Goal: Transaction & Acquisition: Purchase product/service

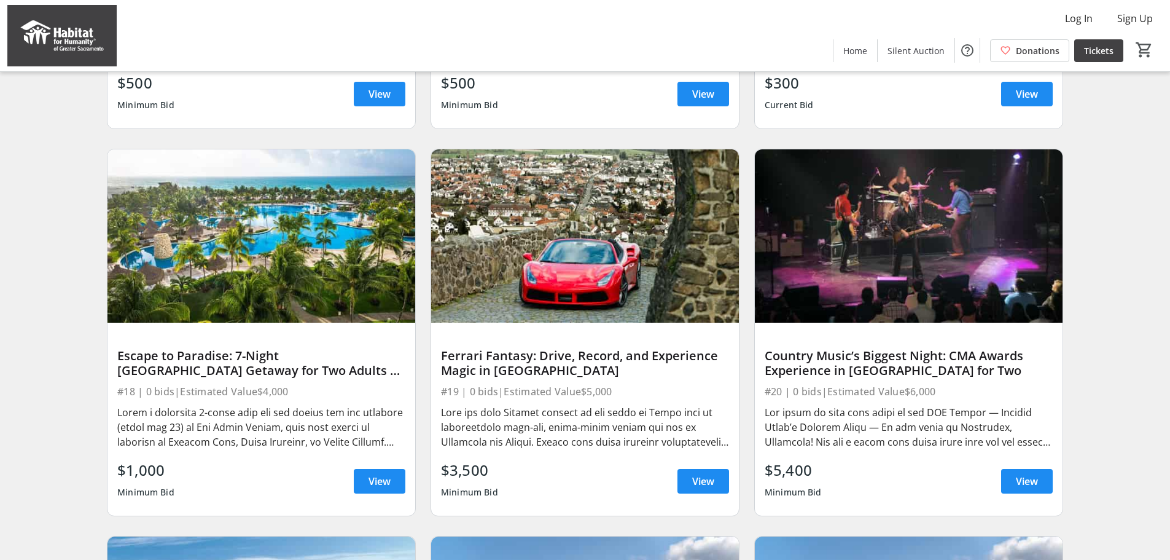
scroll to position [430, 0]
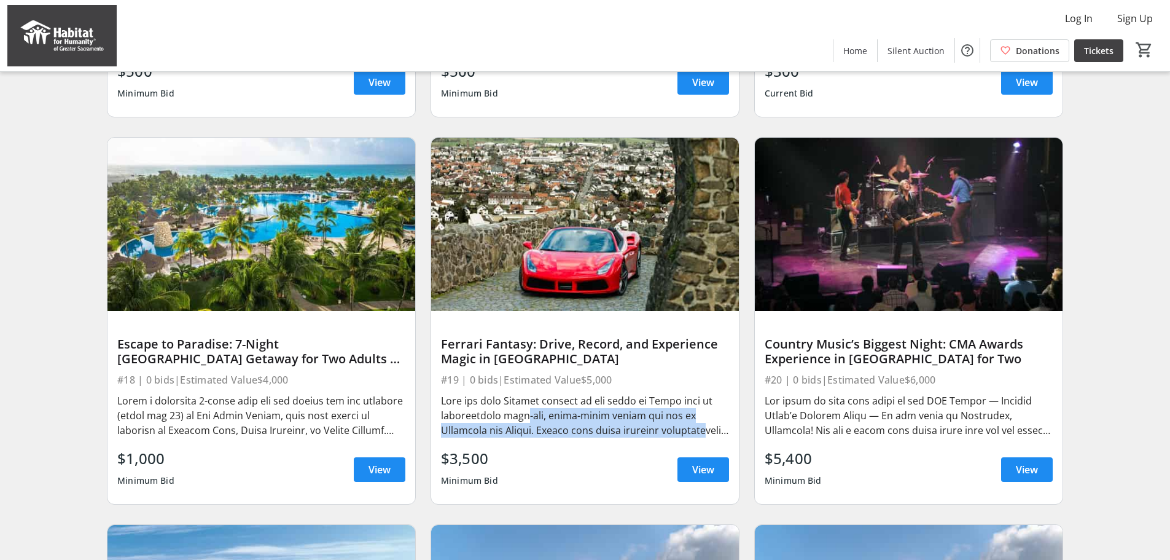
drag, startPoint x: 512, startPoint y: 426, endPoint x: 691, endPoint y: 444, distance: 179.1
click at [691, 437] on div at bounding box center [585, 415] width 288 height 44
drag, startPoint x: 715, startPoint y: 443, endPoint x: 540, endPoint y: 410, distance: 178.2
click at [540, 410] on div at bounding box center [585, 415] width 288 height 44
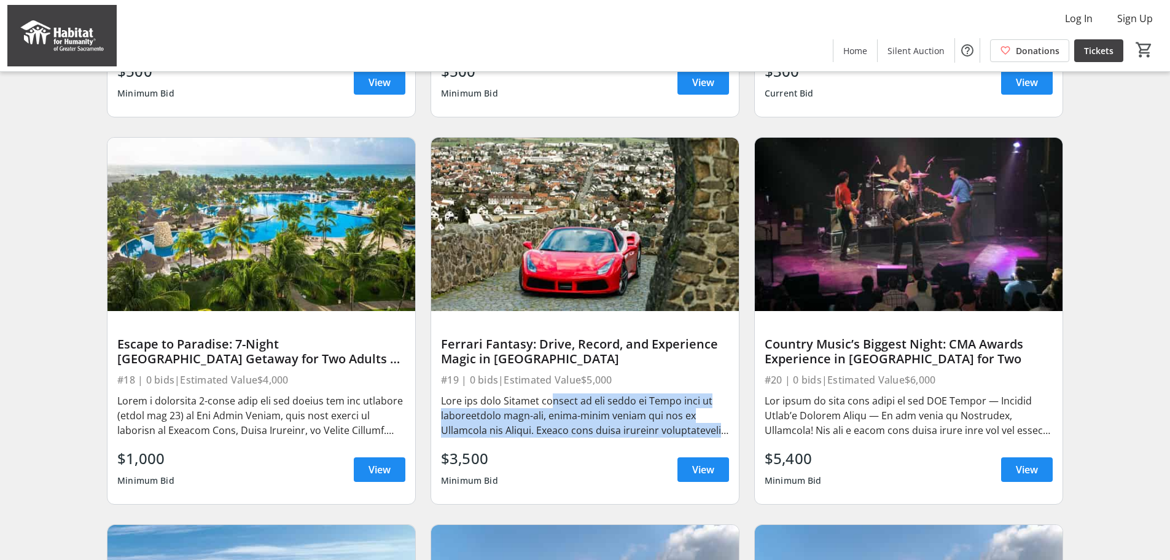
click at [540, 410] on div at bounding box center [585, 415] width 288 height 44
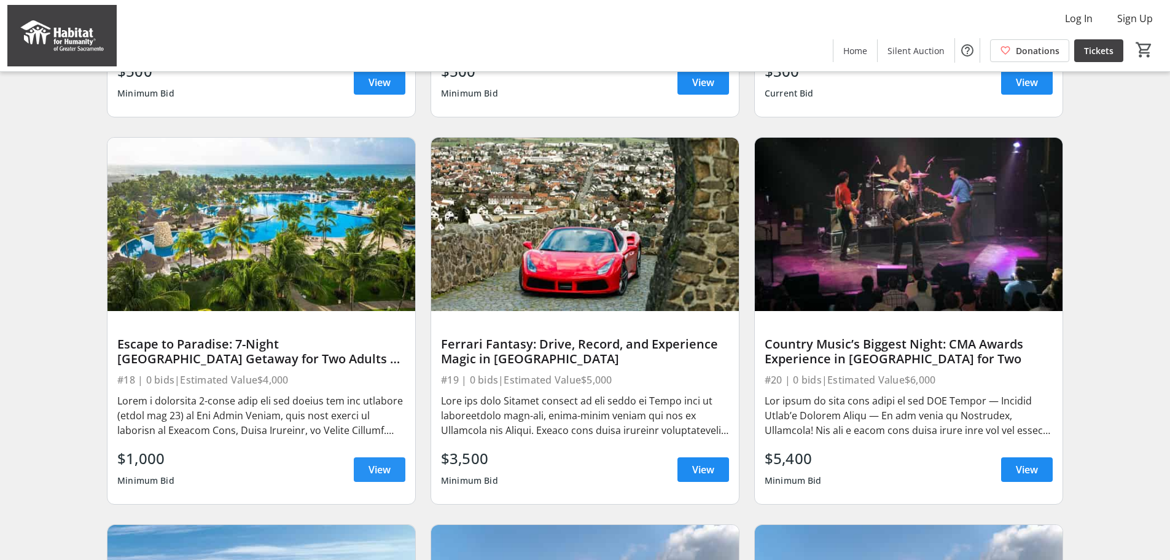
click at [387, 484] on span at bounding box center [380, 469] width 52 height 29
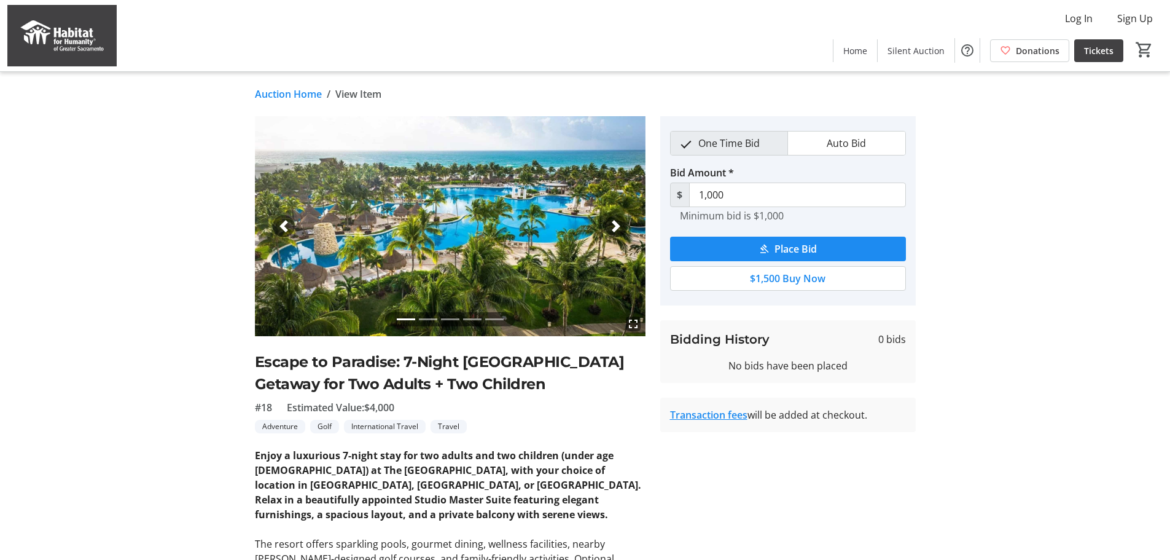
click at [619, 227] on span "button" at bounding box center [616, 226] width 12 height 12
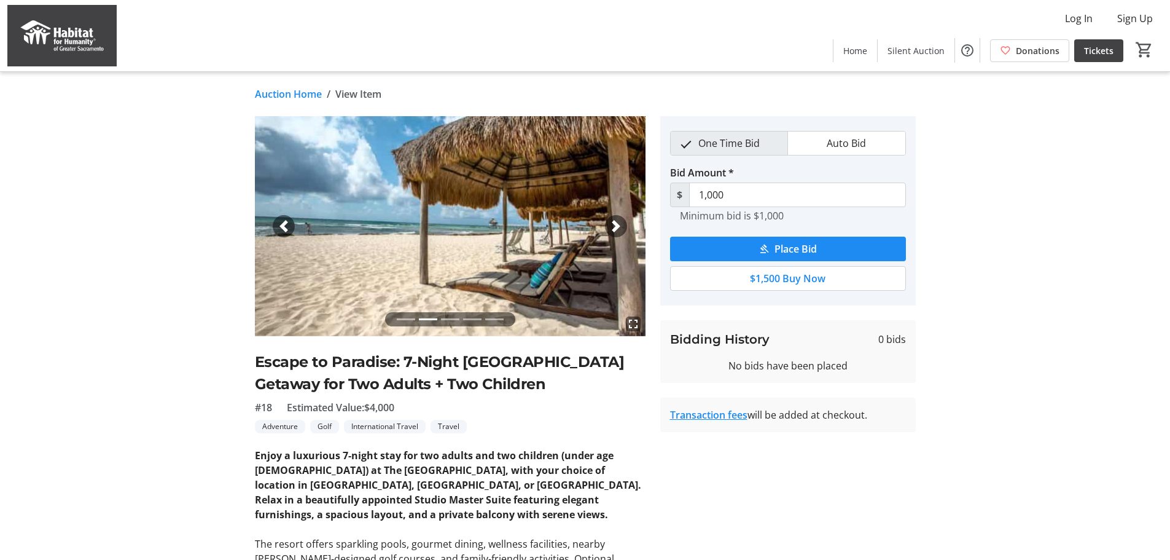
click at [619, 227] on span "button" at bounding box center [616, 226] width 12 height 12
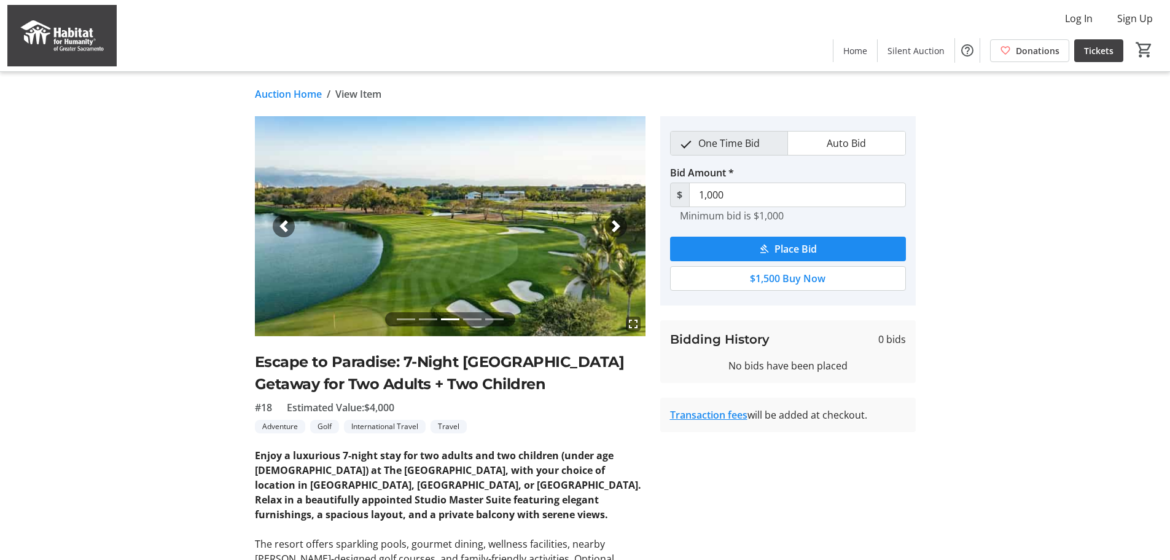
click at [619, 227] on span "button" at bounding box center [616, 226] width 12 height 12
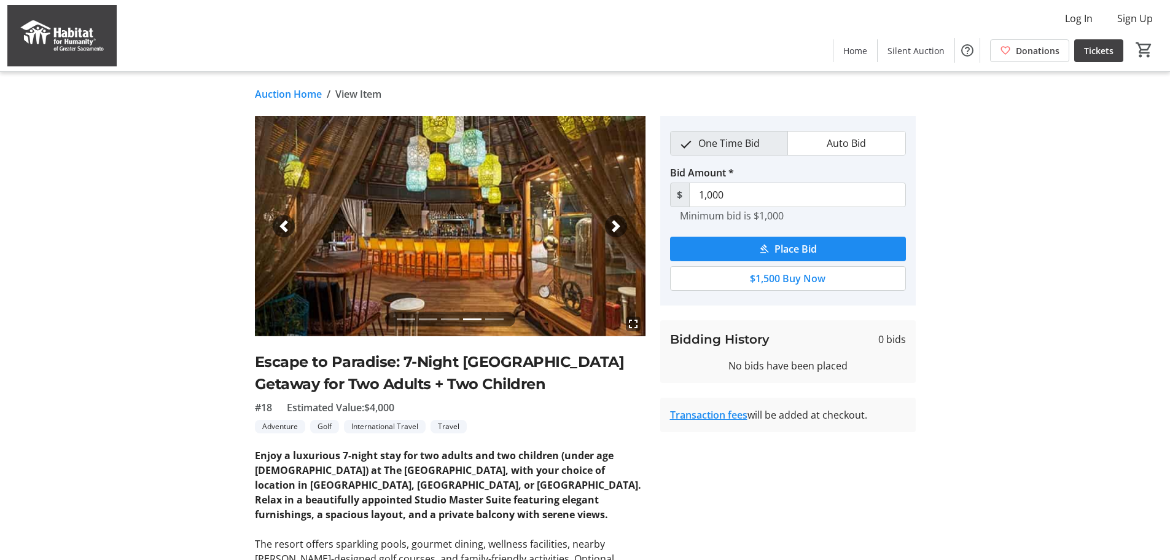
click at [619, 227] on span "button" at bounding box center [616, 226] width 12 height 12
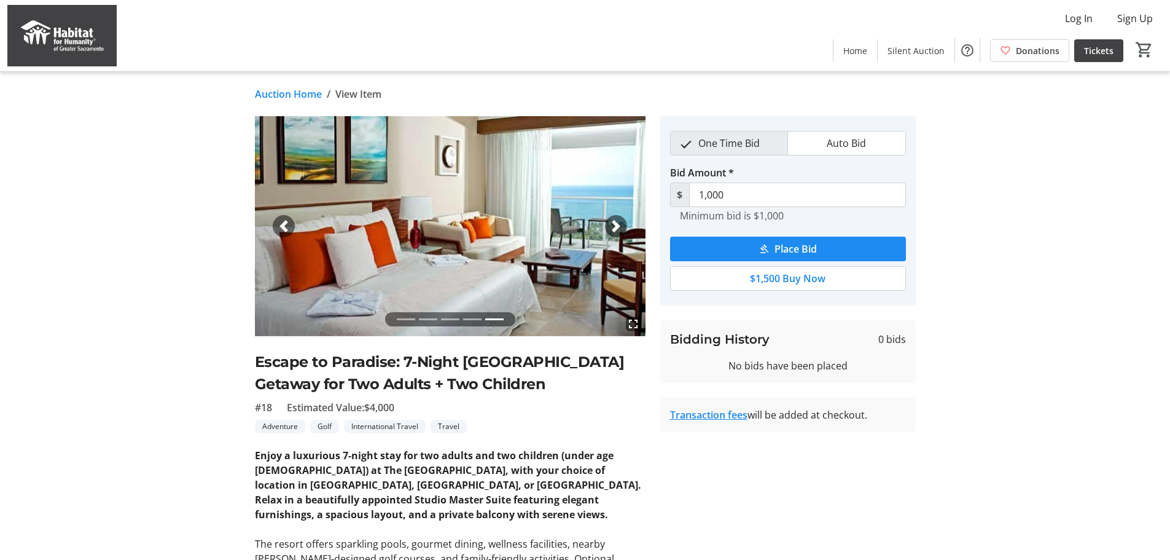
click at [619, 227] on span "button" at bounding box center [616, 226] width 12 height 12
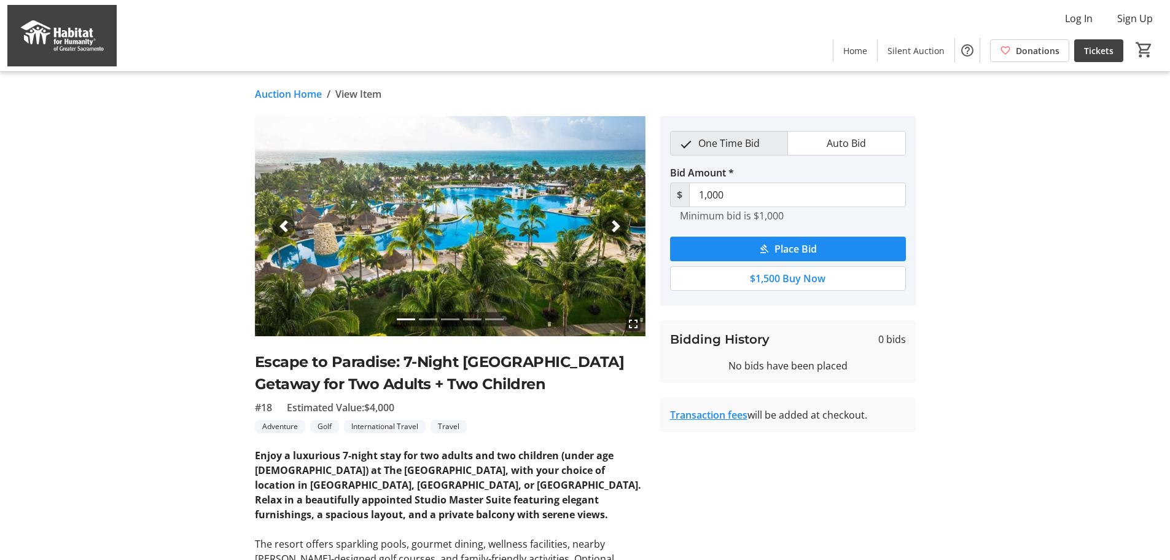
click at [619, 227] on span "button" at bounding box center [616, 226] width 12 height 12
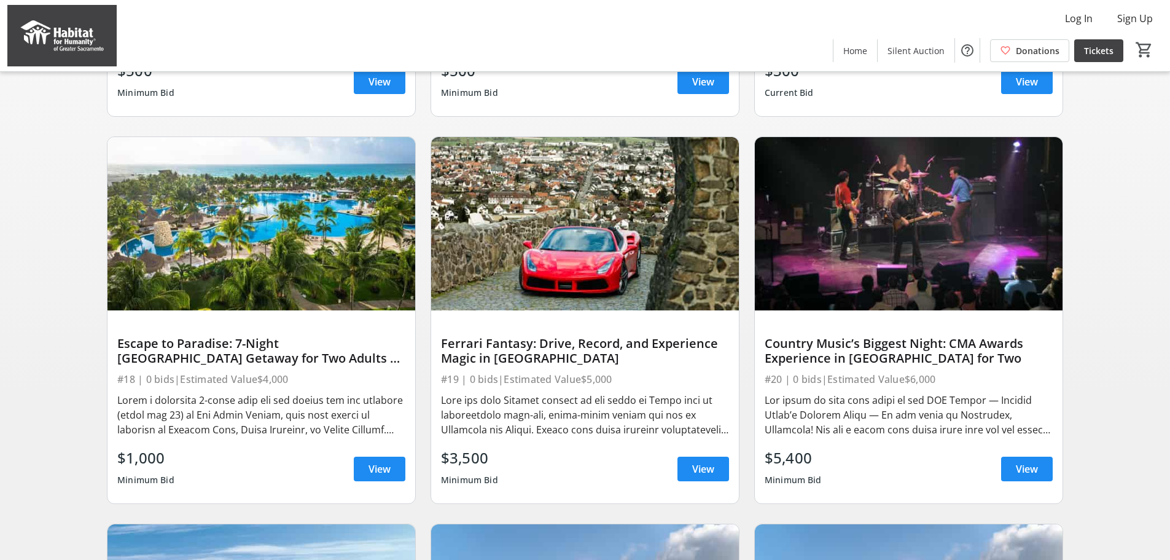
scroll to position [348, 0]
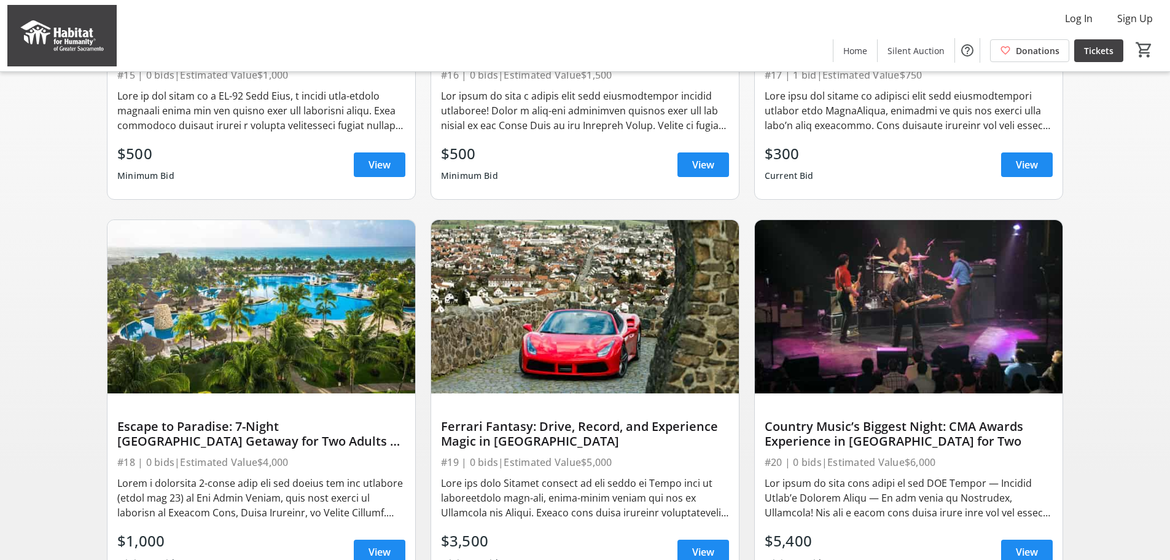
click at [351, 373] on img at bounding box center [262, 306] width 308 height 173
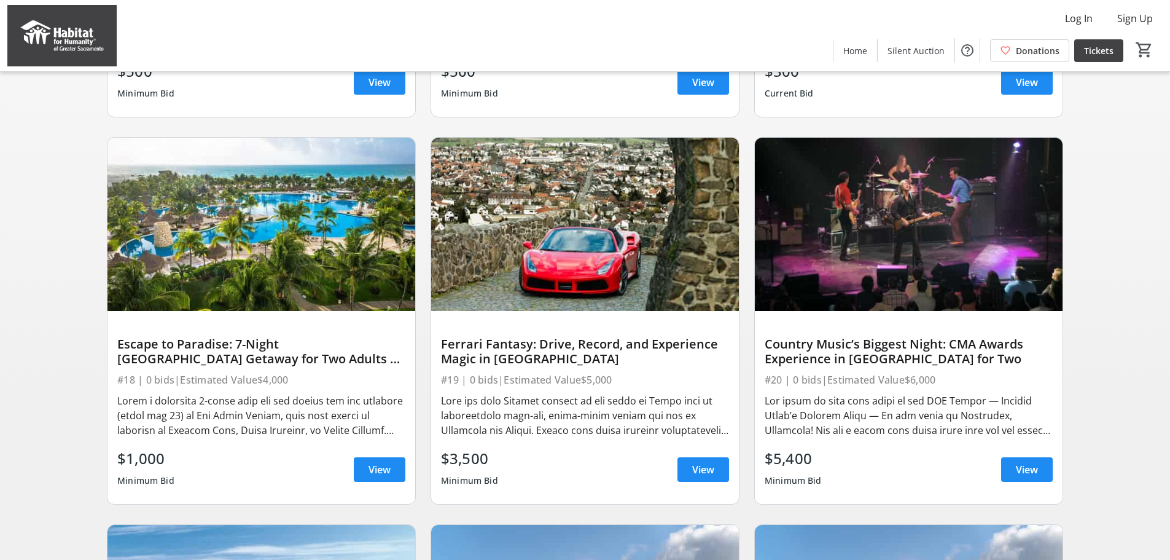
scroll to position [471, 0]
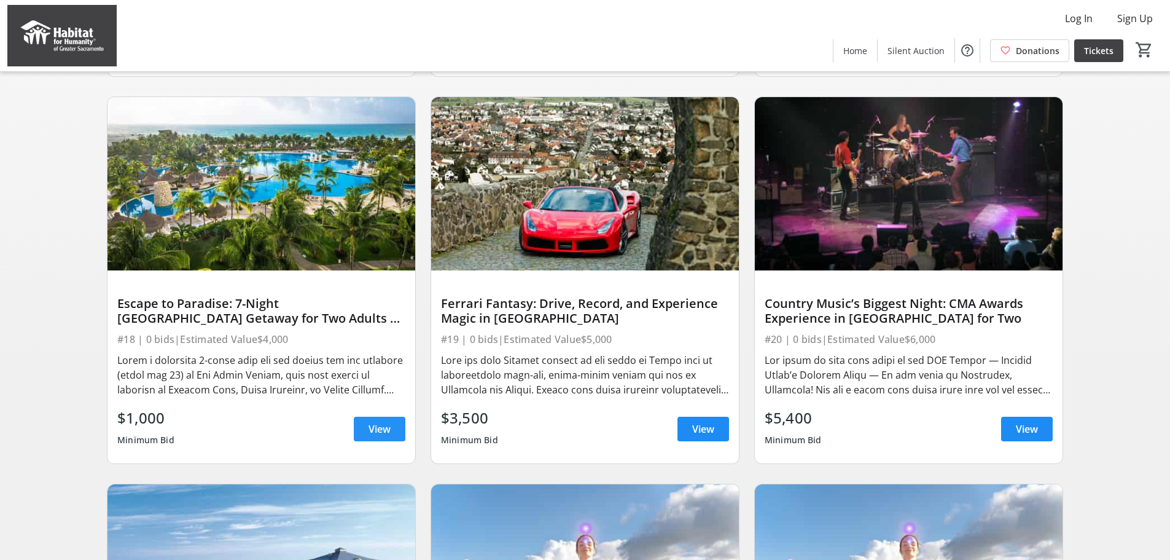
click at [374, 436] on span "View" at bounding box center [380, 428] width 22 height 15
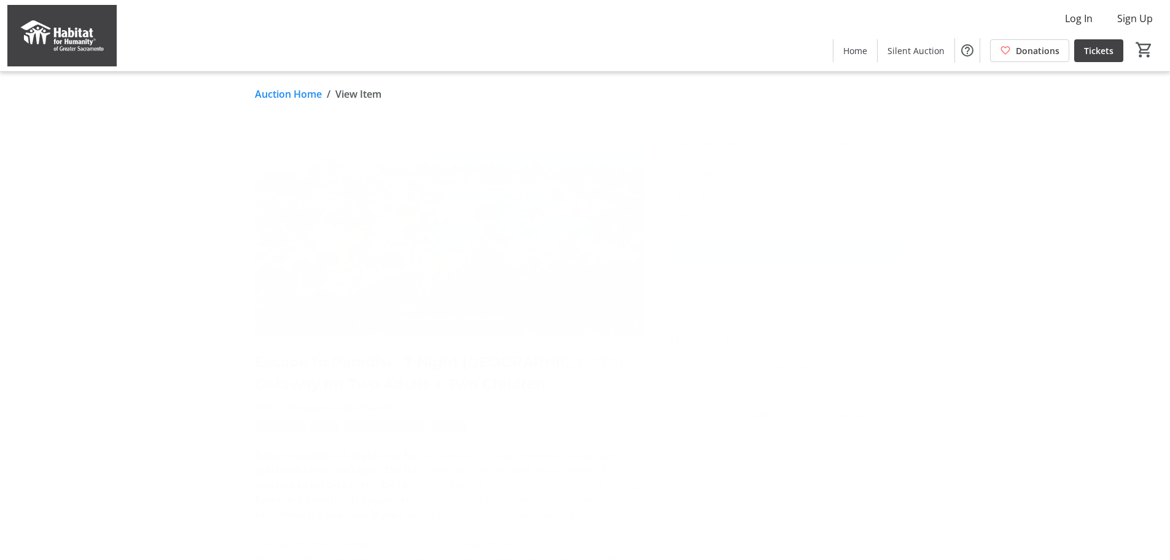
click at [764, 276] on span "$1,500 Buy Now" at bounding box center [788, 278] width 76 height 15
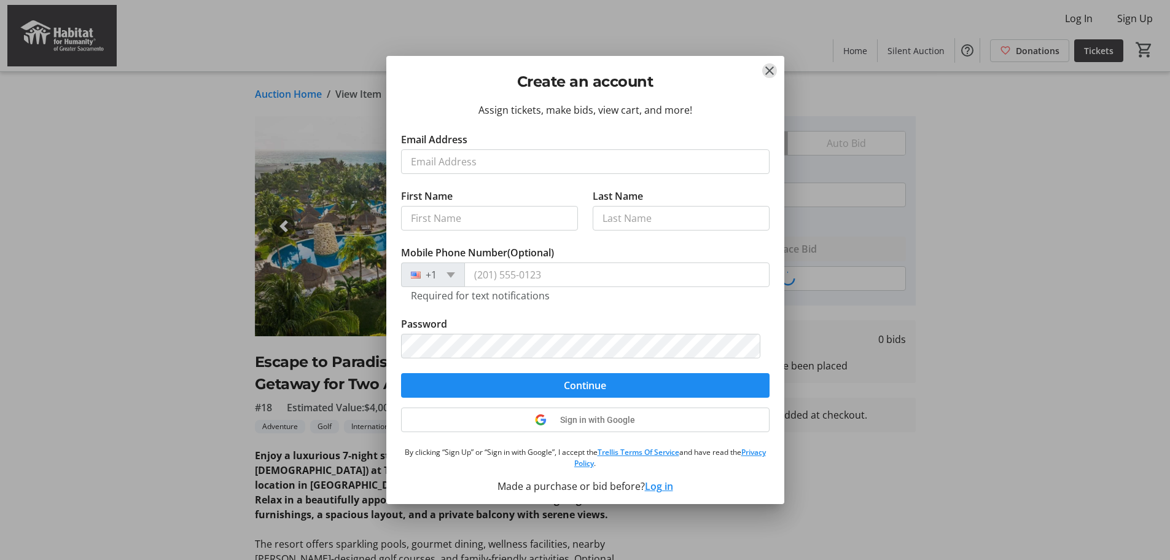
click at [769, 71] on mat-icon "Close" at bounding box center [769, 70] width 15 height 15
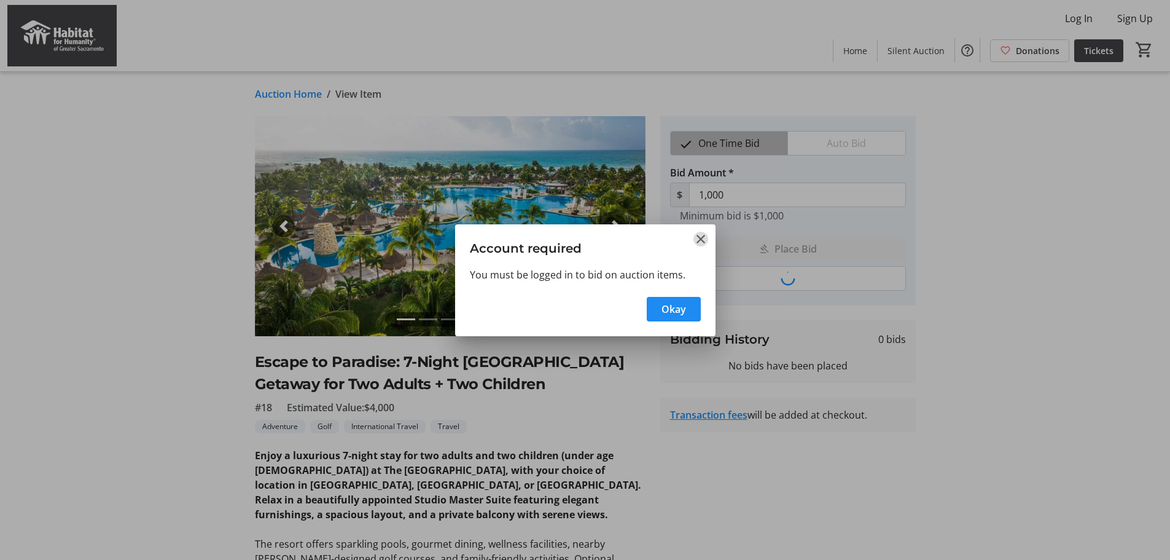
click at [702, 237] on mat-icon "Close" at bounding box center [701, 239] width 15 height 15
